Goal: Entertainment & Leisure: Consume media (video, audio)

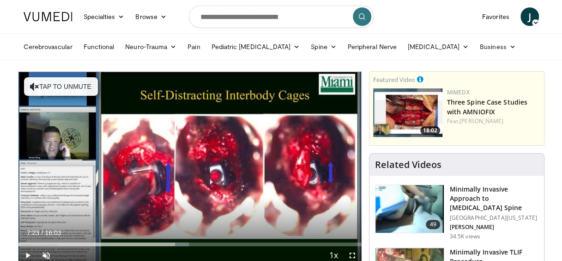
click at [321, 215] on div "10 seconds Tap to unmute" at bounding box center [189, 168] width 343 height 193
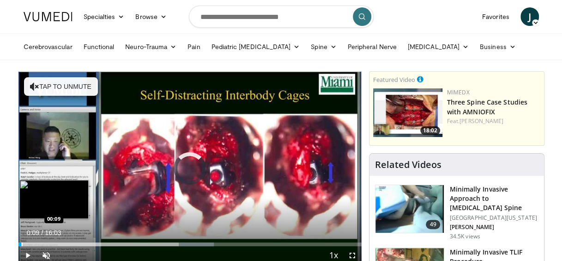
click at [22, 243] on div "Progress Bar" at bounding box center [22, 244] width 1 height 4
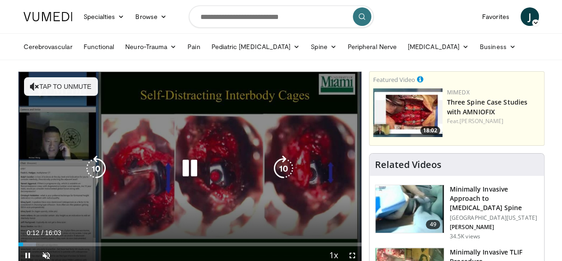
click at [36, 87] on icon "Video Player" at bounding box center [34, 86] width 9 height 9
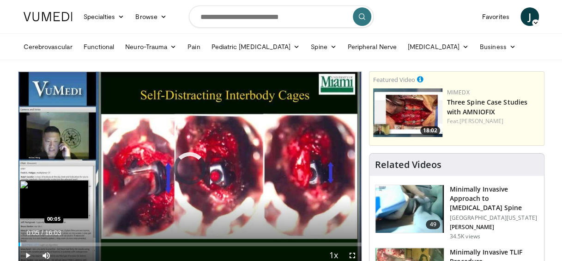
click at [20, 244] on div "Progress Bar" at bounding box center [20, 244] width 1 height 4
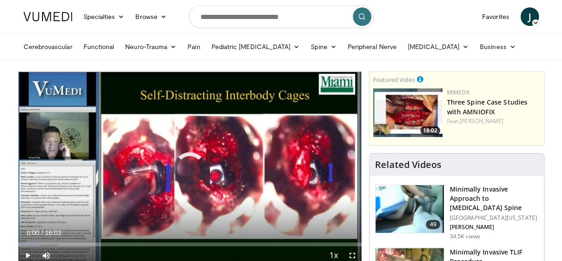
drag, startPoint x: 19, startPoint y: 244, endPoint x: 13, endPoint y: 241, distance: 6.6
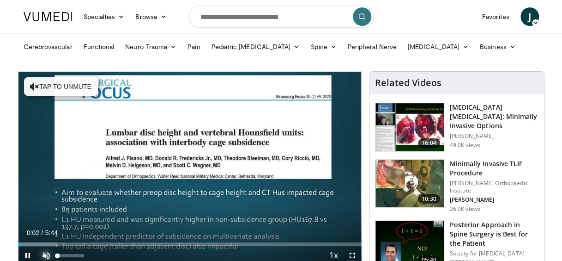
click at [44, 255] on span "Video Player" at bounding box center [46, 255] width 18 height 18
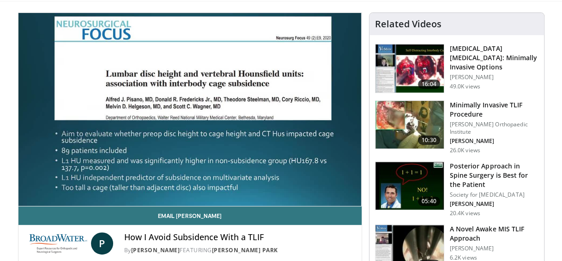
scroll to position [58, 0]
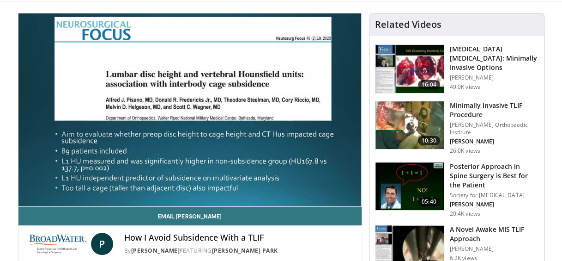
drag, startPoint x: 84, startPoint y: 199, endPoint x: 128, endPoint y: 206, distance: 44.4
click at [128, 206] on video-js "**********" at bounding box center [189, 109] width 343 height 193
click at [432, 53] on img at bounding box center [410, 69] width 68 height 48
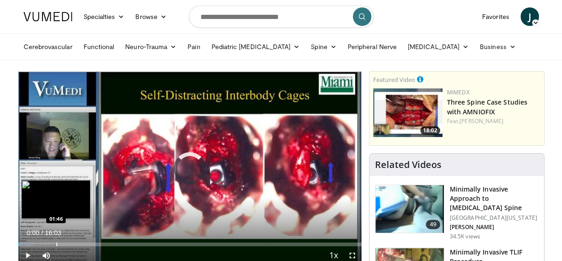
click at [56, 242] on div "Progress Bar" at bounding box center [56, 244] width 1 height 4
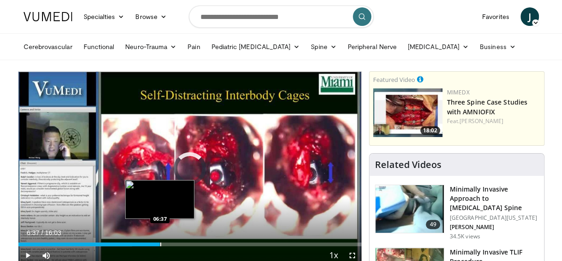
click at [160, 244] on div "Progress Bar" at bounding box center [160, 244] width 1 height 4
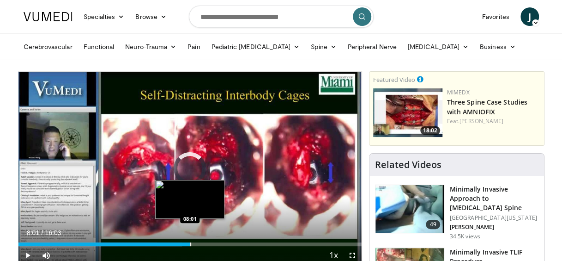
click at [190, 241] on div "Loaded : 47.77% 08:01 08:01" at bounding box center [189, 241] width 343 height 9
